Goal: Find specific page/section: Find specific page/section

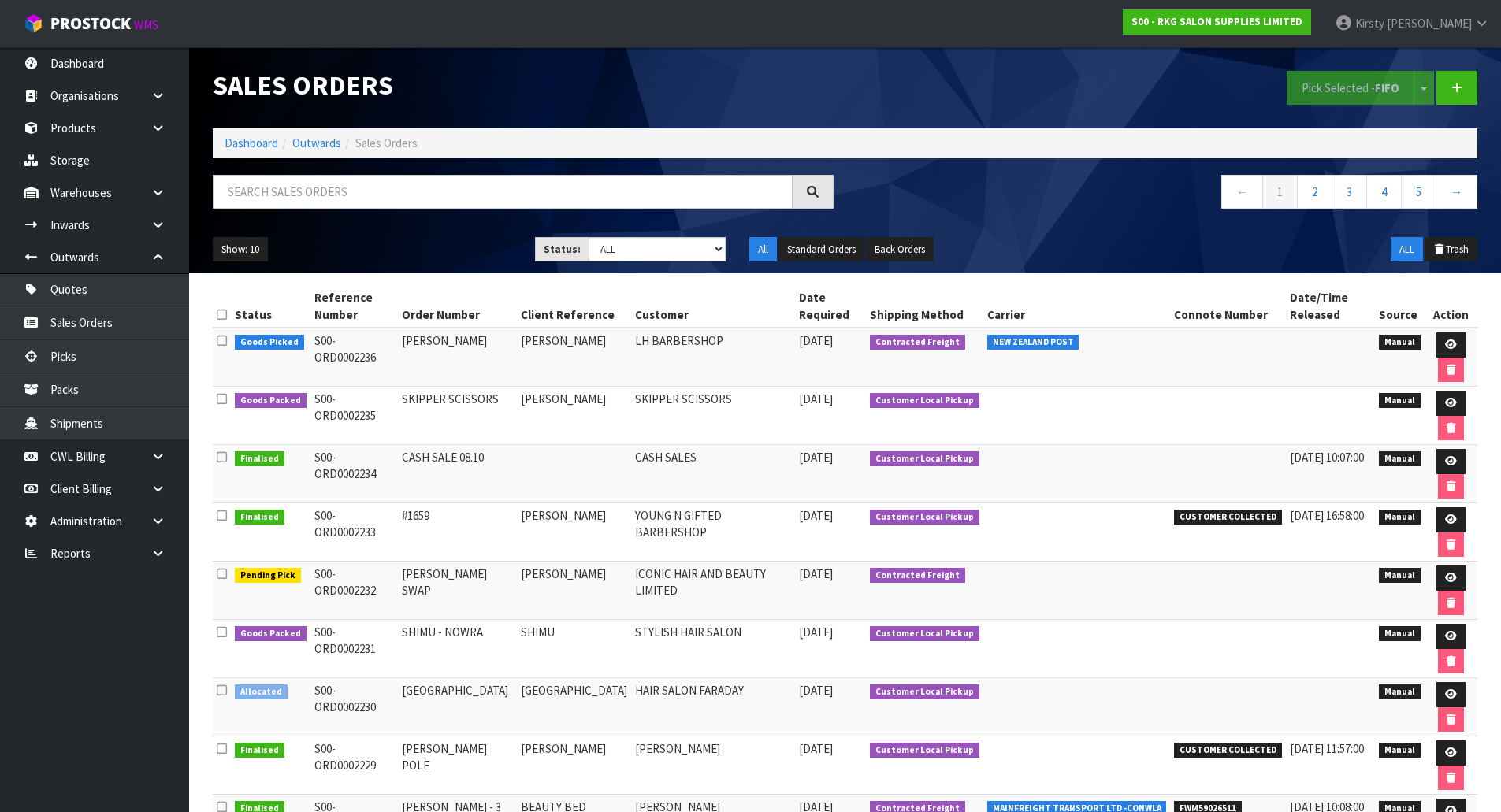
scroll to position [79, 0]
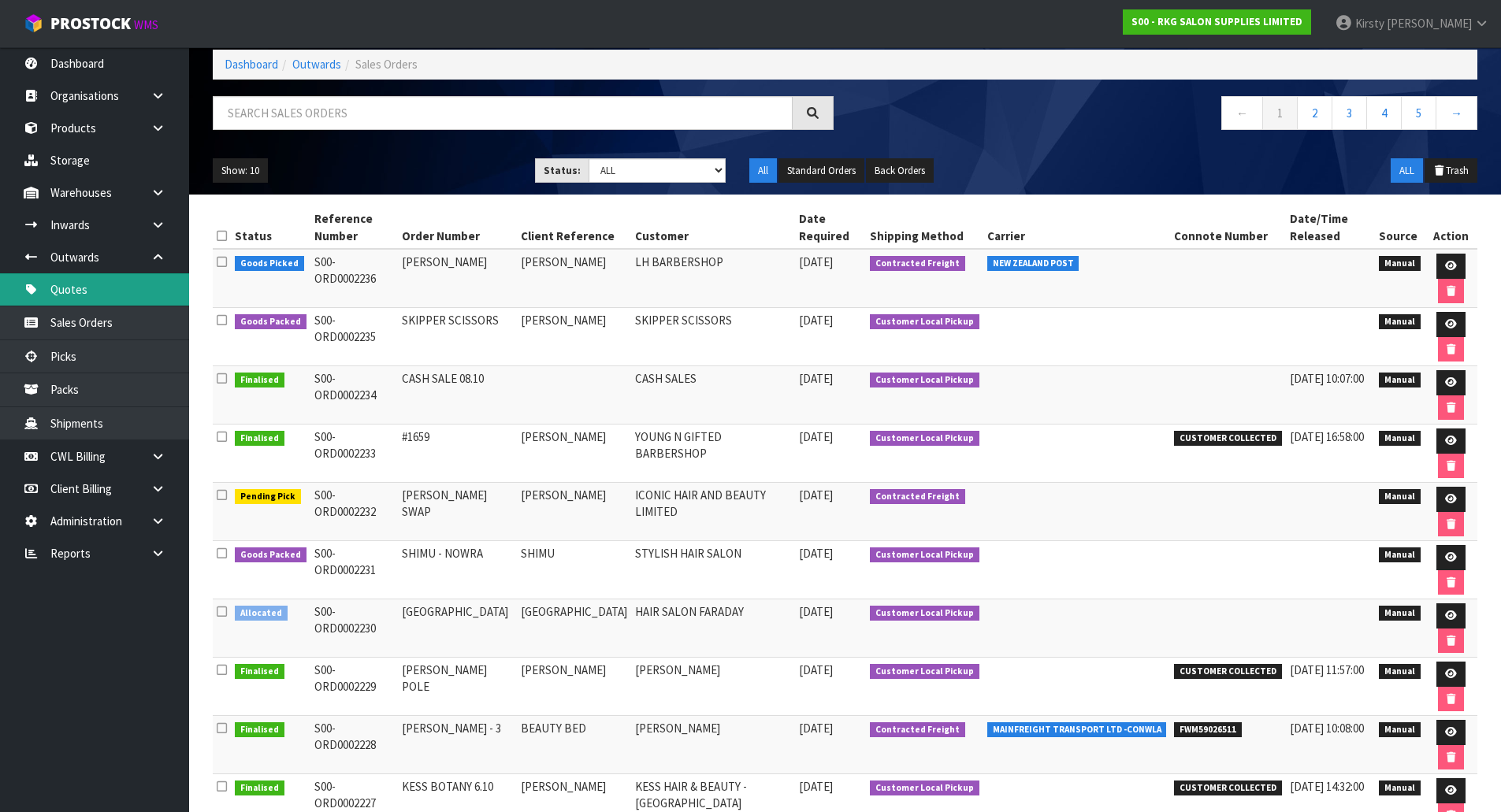
click at [81, 286] on link "Quotes" at bounding box center [94, 289] width 189 height 32
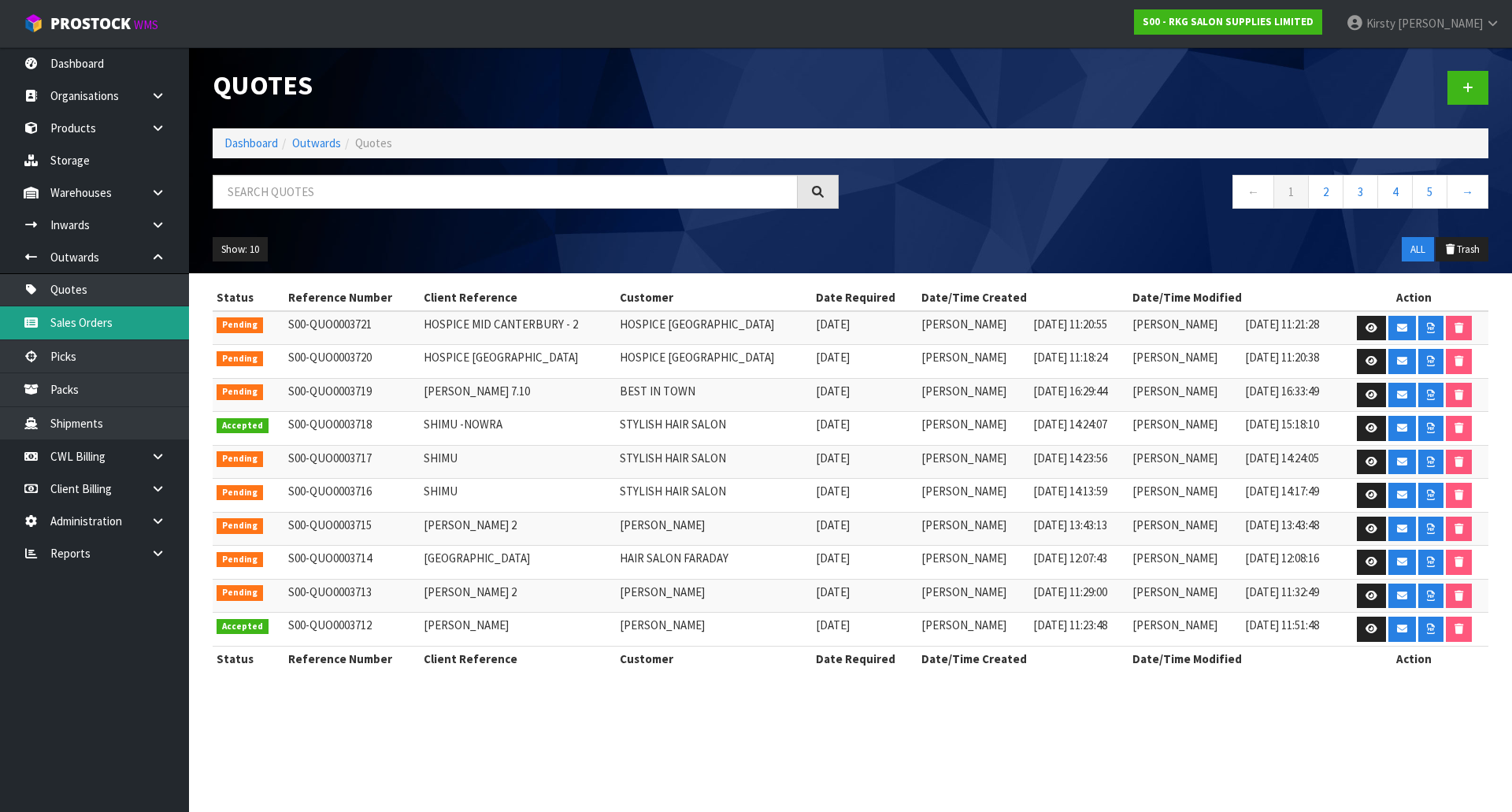
click at [79, 320] on link "Sales Orders" at bounding box center [94, 322] width 189 height 32
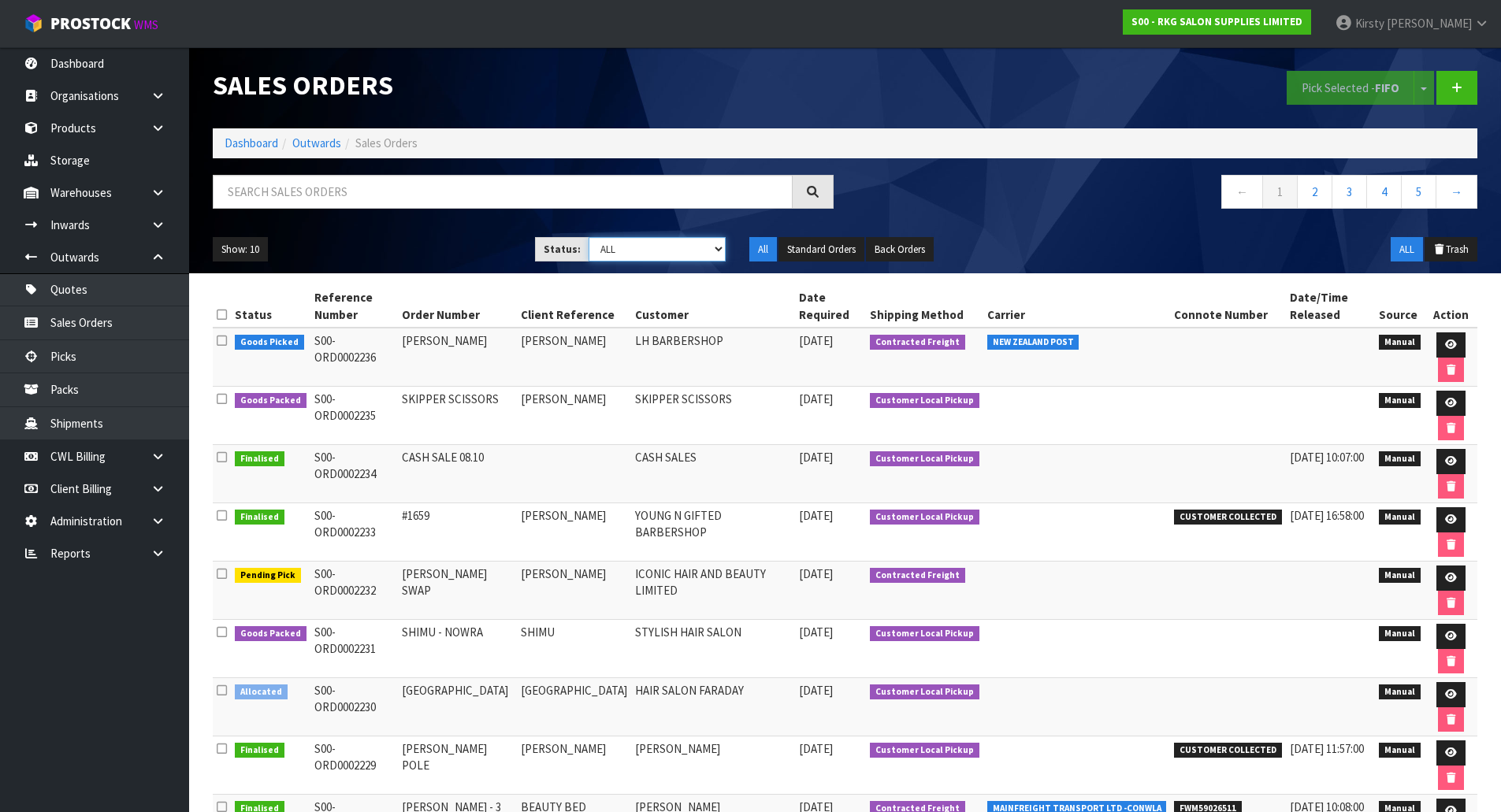
click at [719, 250] on select "Draft Pending Allocated Pending Pick Goods Picked Goods Packed Pending Charges …" at bounding box center [658, 248] width 137 height 24
click at [589, 237] on select "Draft Pending Allocated Pending Pick Goods Picked Goods Packed Pending Charges …" at bounding box center [658, 248] width 137 height 24
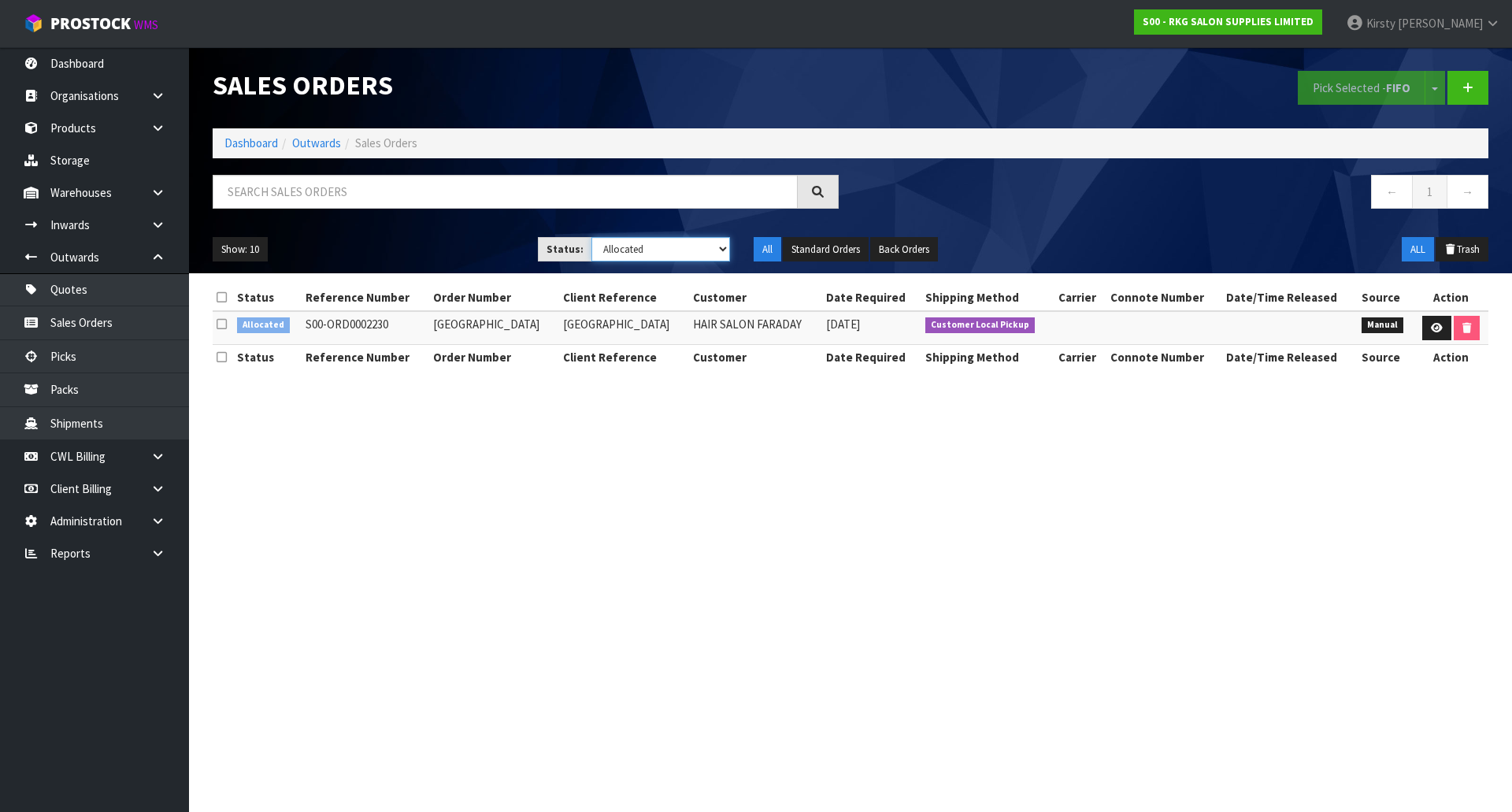
click at [723, 248] on select "Draft Pending Allocated Pending Pick Goods Picked Goods Packed Pending Charges …" at bounding box center [661, 248] width 140 height 24
click at [592, 237] on select "Draft Pending Allocated Pending Pick Goods Picked Goods Packed Pending Charges …" at bounding box center [661, 248] width 140 height 24
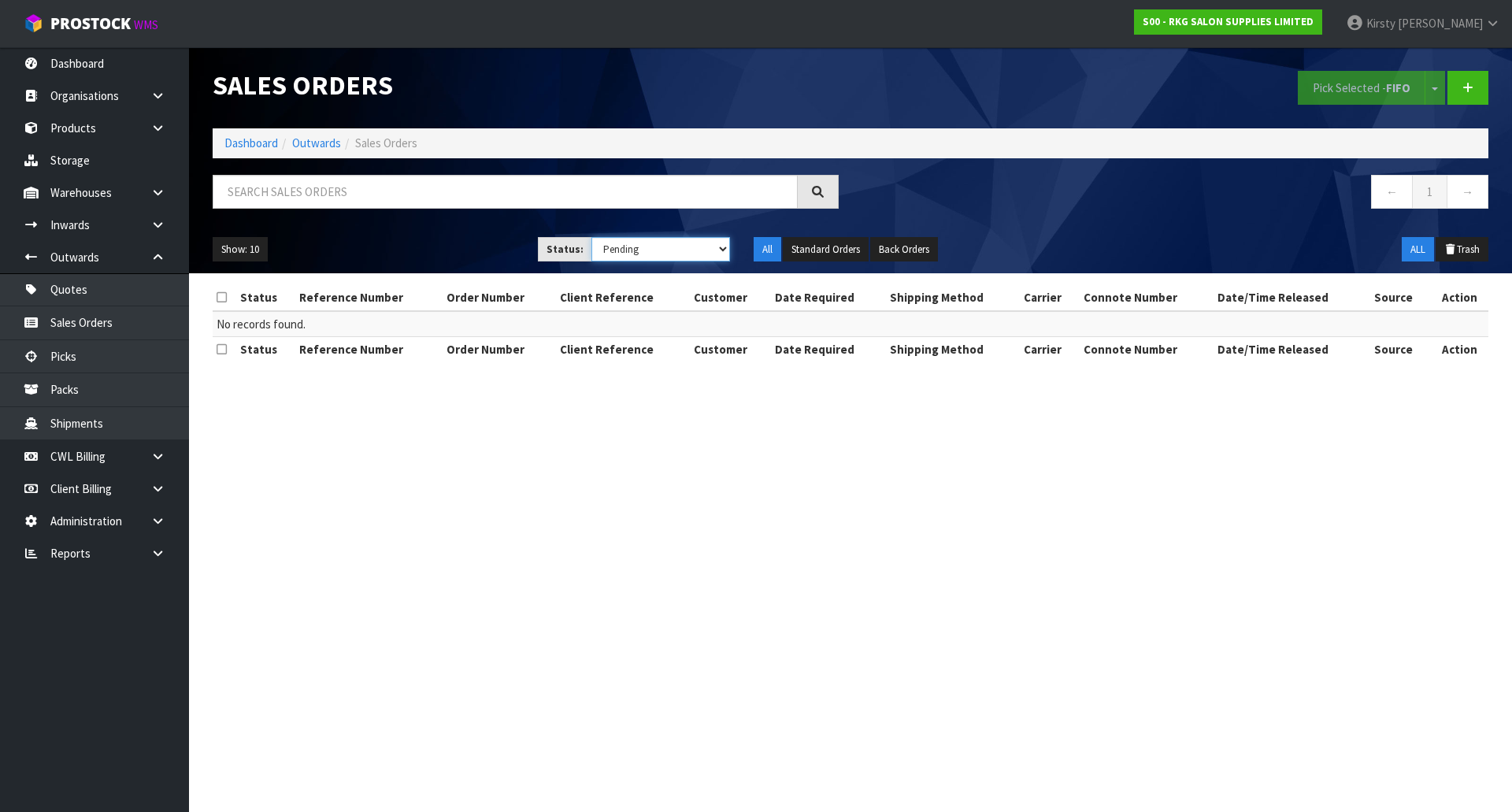
click at [723, 249] on select "Draft Pending Allocated Pending Pick Goods Picked Goods Packed Pending Charges …" at bounding box center [661, 248] width 140 height 24
click at [592, 237] on select "Draft Pending Allocated Pending Pick Goods Picked Goods Packed Pending Charges …" at bounding box center [661, 248] width 140 height 24
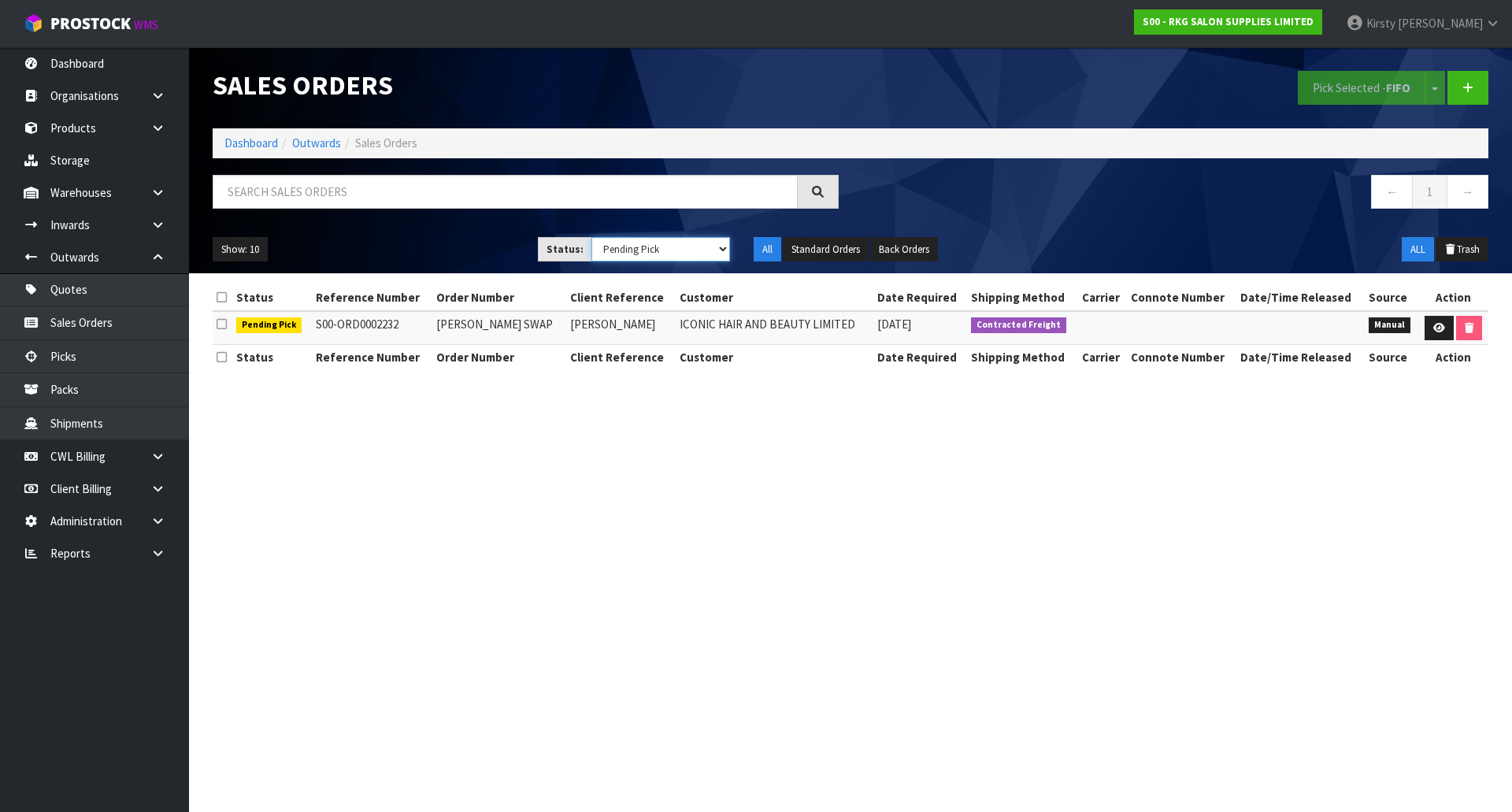
click at [719, 257] on select "Draft Pending Allocated Pending Pick Goods Picked Goods Packed Pending Charges …" at bounding box center [661, 248] width 140 height 24
click at [592, 237] on select "Draft Pending Allocated Pending Pick Goods Picked Goods Packed Pending Charges …" at bounding box center [661, 248] width 140 height 24
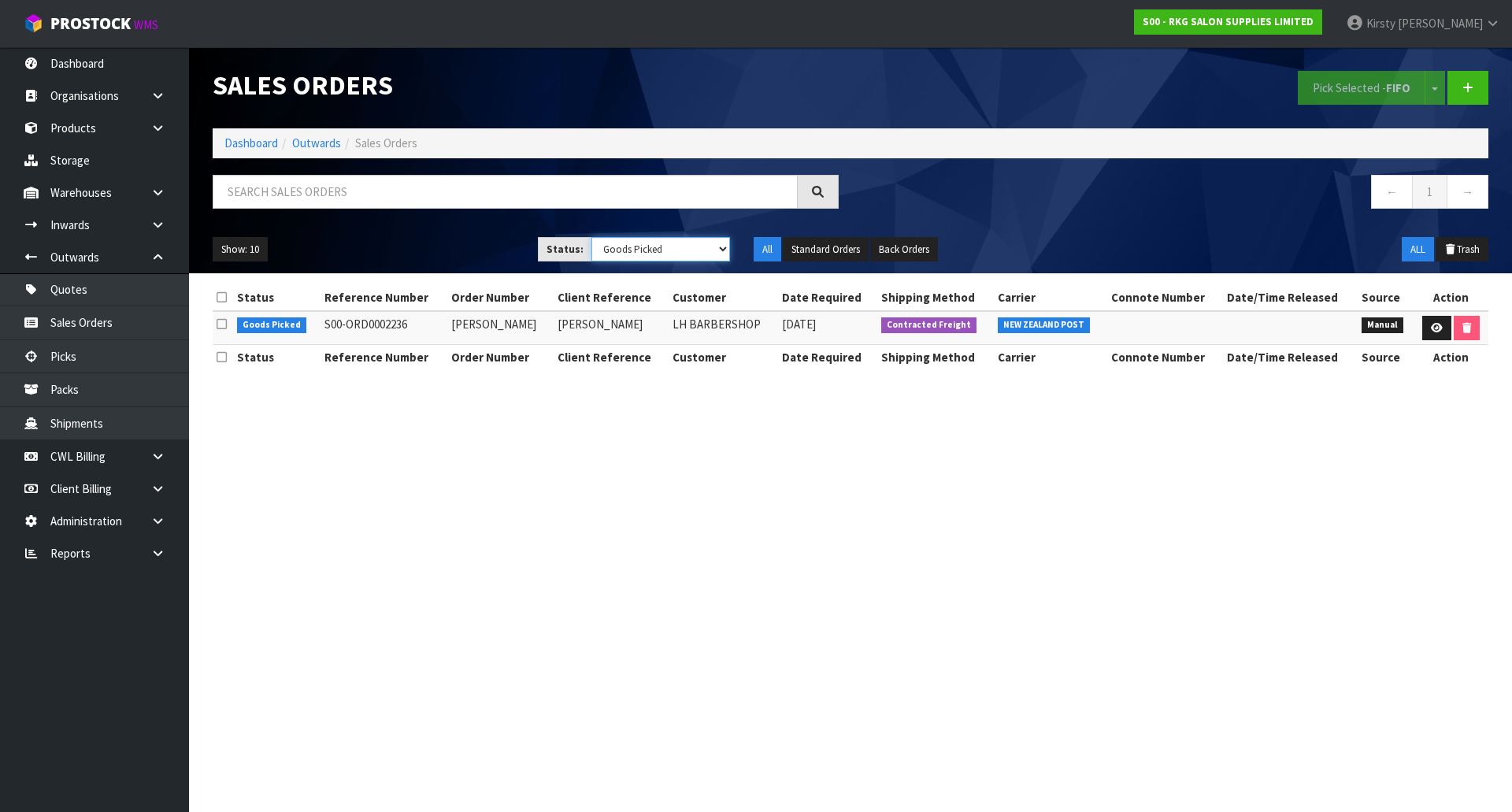
click at [725, 254] on select "Draft Pending Allocated Pending Pick Goods Picked Goods Packed Pending Charges …" at bounding box center [661, 248] width 140 height 24
click at [592, 237] on select "Draft Pending Allocated Pending Pick Goods Picked Goods Packed Pending Charges …" at bounding box center [661, 248] width 140 height 24
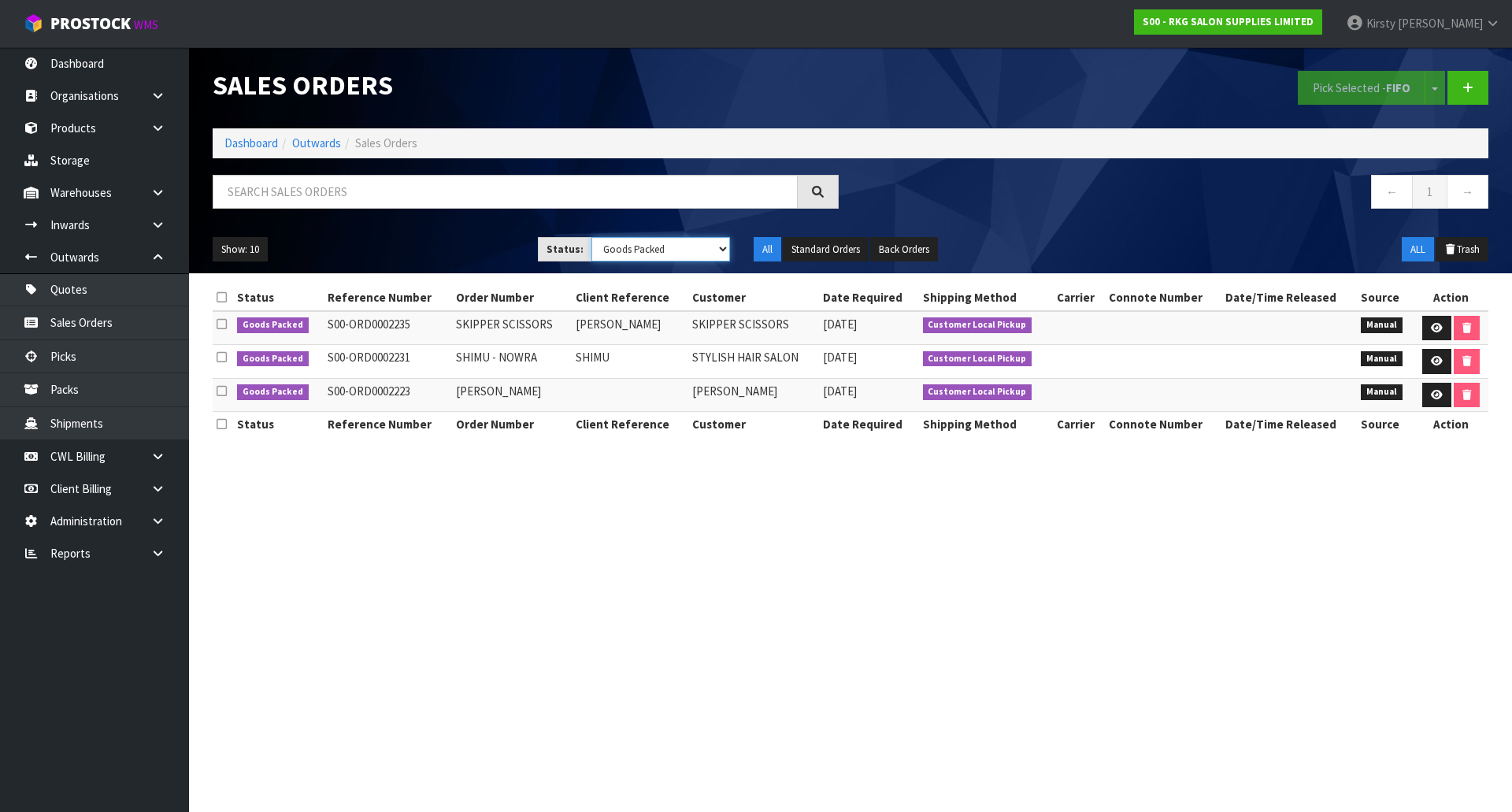
click at [723, 249] on select "Draft Pending Allocated Pending Pick Goods Picked Goods Packed Pending Charges …" at bounding box center [661, 248] width 140 height 24
click at [592, 237] on select "Draft Pending Allocated Pending Pick Goods Picked Goods Packed Pending Charges …" at bounding box center [661, 248] width 140 height 24
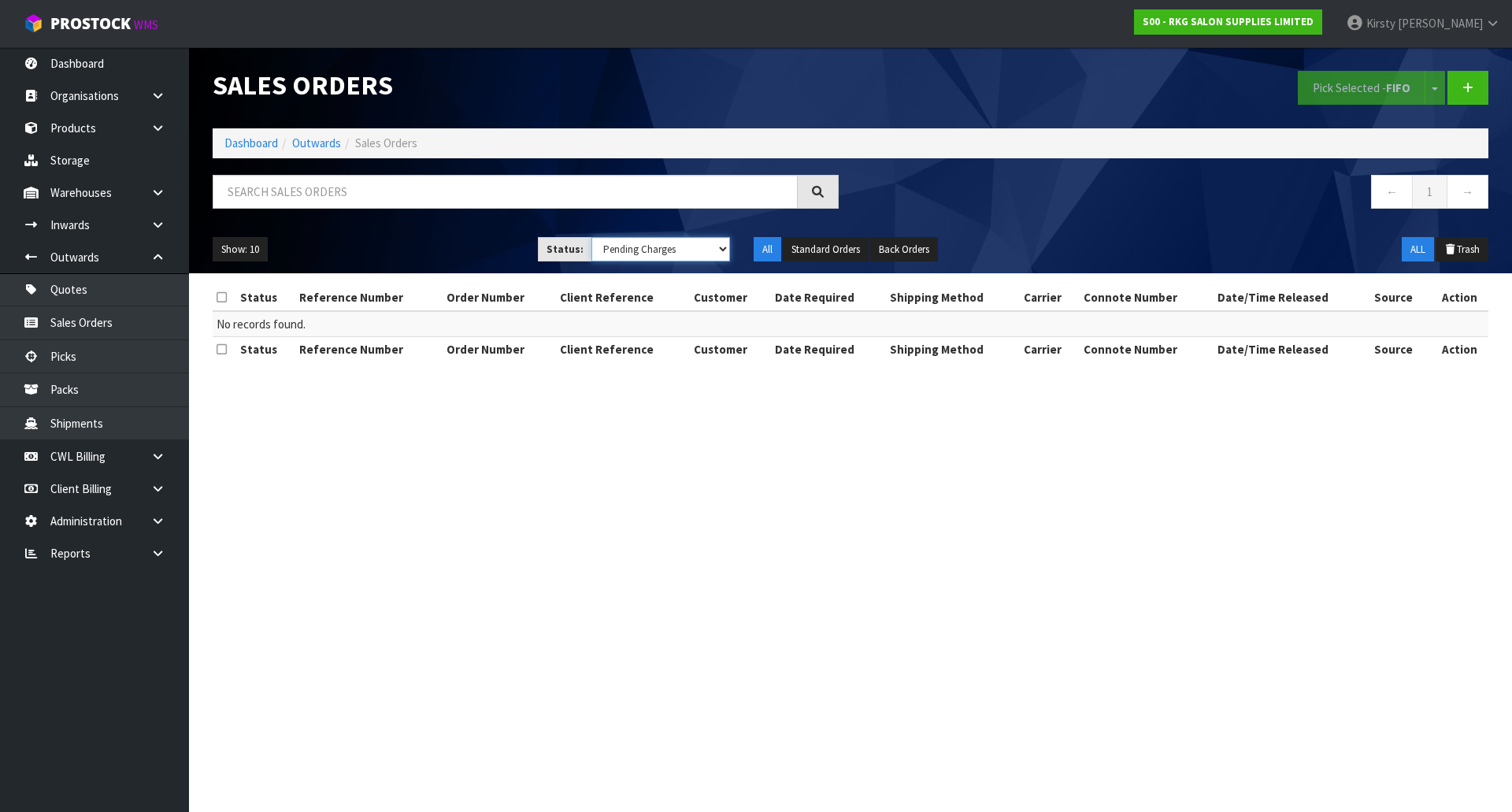
click at [720, 248] on select "Draft Pending Allocated Pending Pick Goods Picked Goods Packed Pending Charges …" at bounding box center [661, 248] width 140 height 24
select select "string:ALL"
click at [592, 237] on select "Draft Pending Allocated Pending Pick Goods Picked Goods Packed Pending Charges …" at bounding box center [661, 248] width 140 height 24
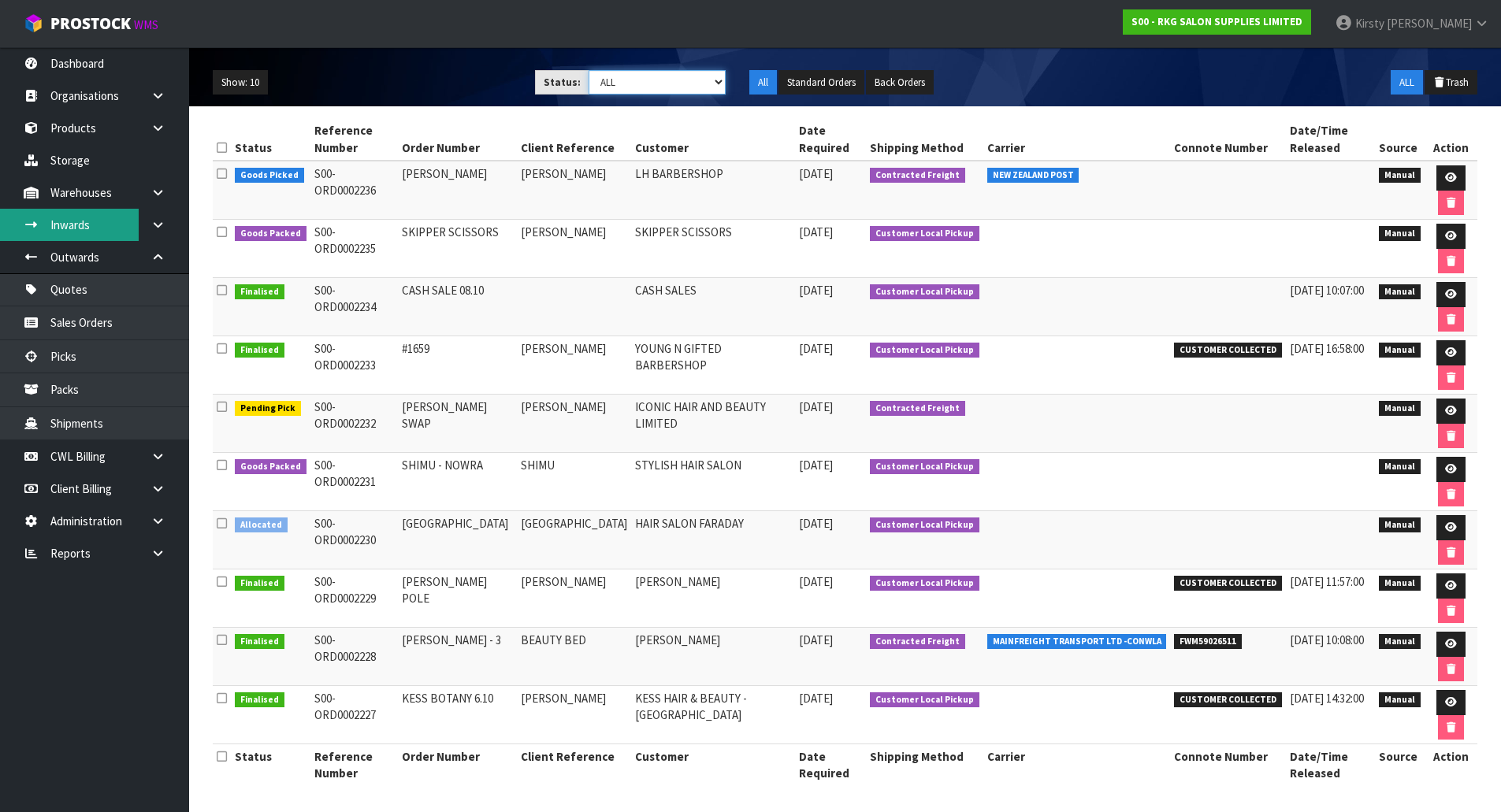
scroll to position [169, 0]
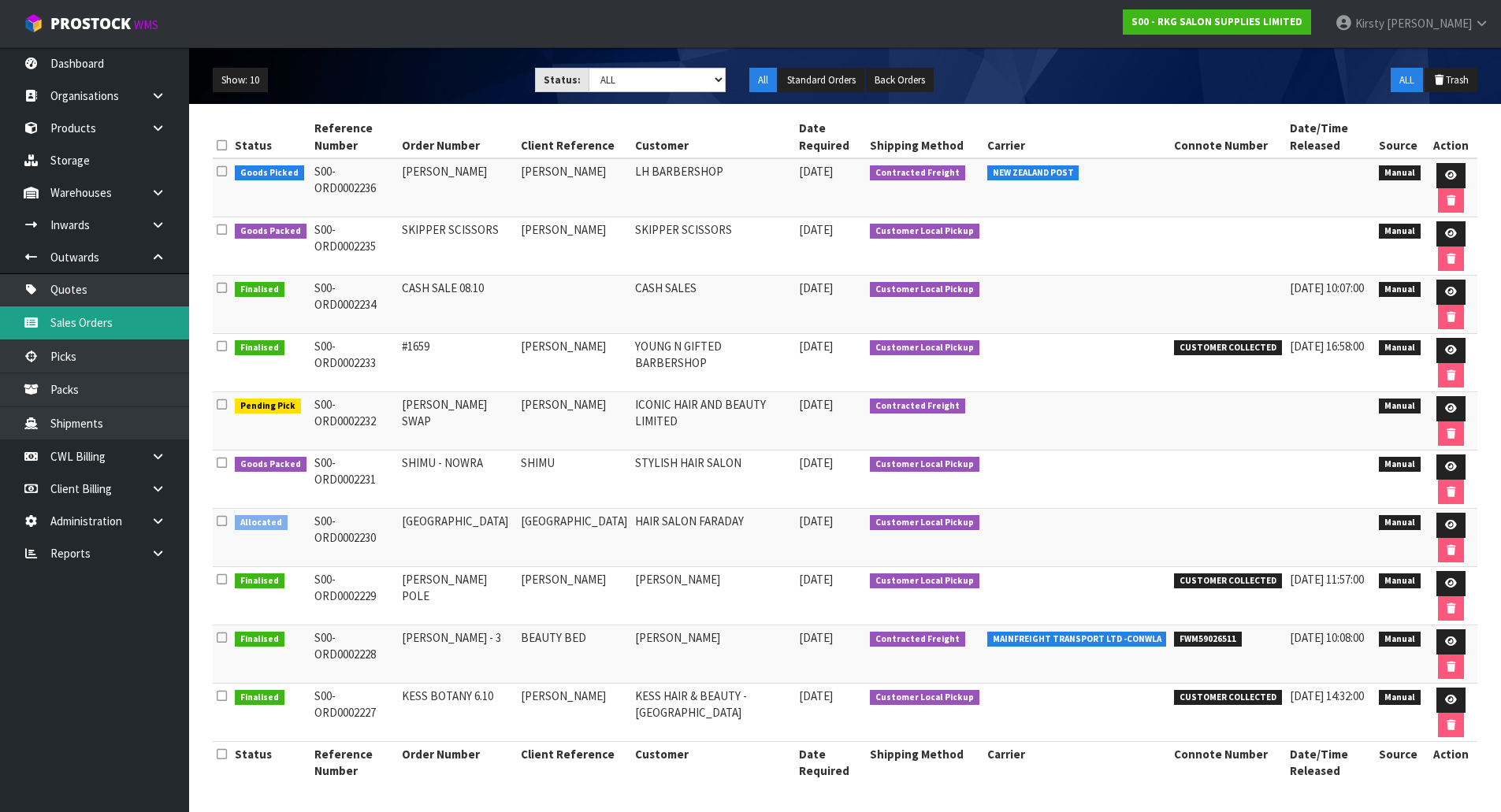
click at [65, 322] on link "Sales Orders" at bounding box center [94, 322] width 189 height 32
click at [66, 291] on link "Quotes" at bounding box center [94, 289] width 189 height 32
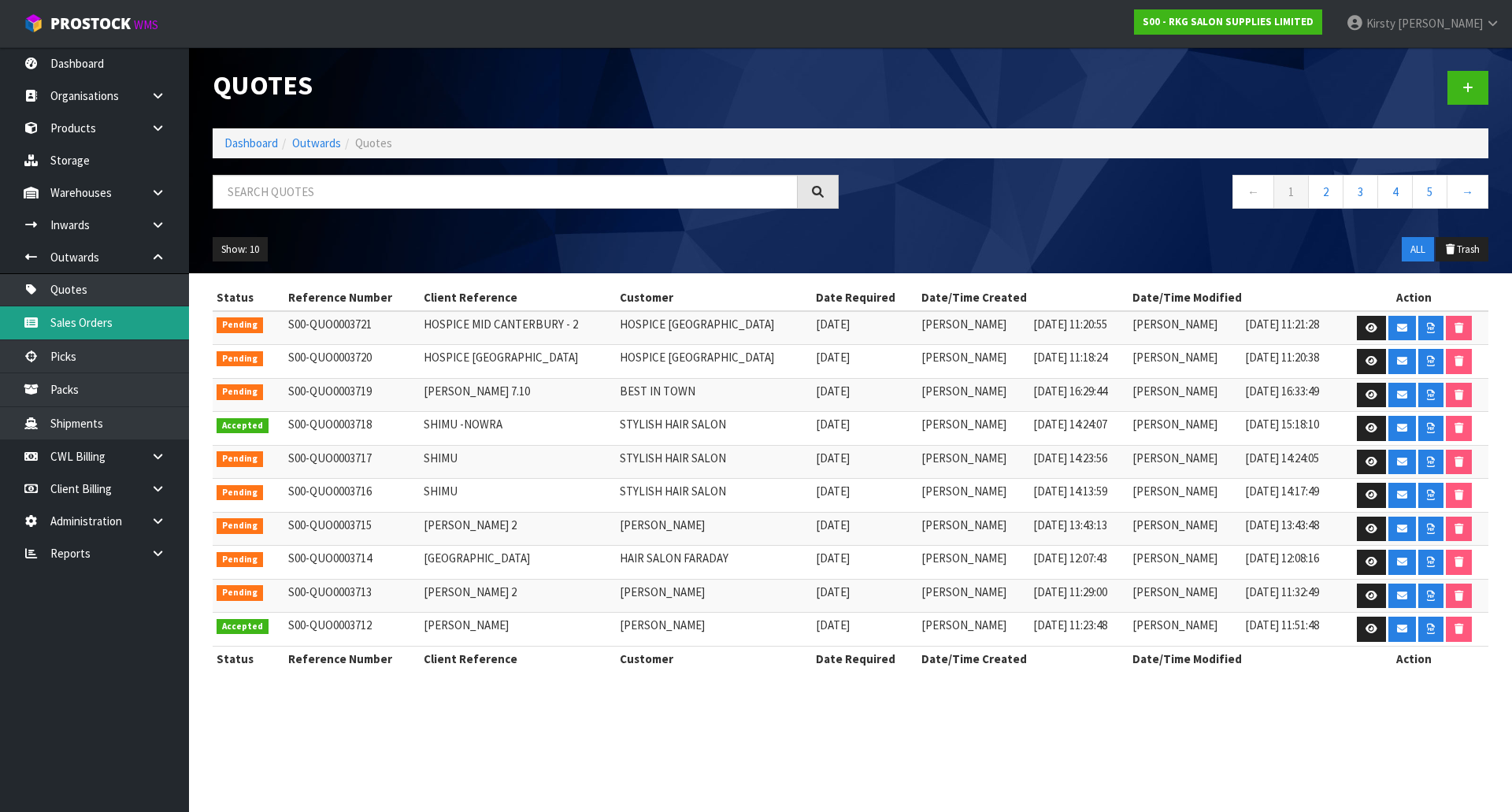
click at [67, 326] on link "Sales Orders" at bounding box center [94, 322] width 189 height 32
